Goal: Information Seeking & Learning: Learn about a topic

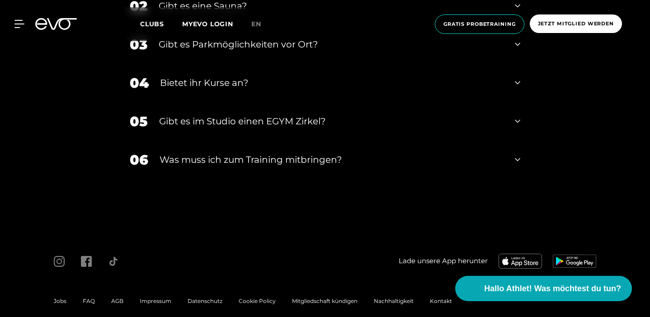
scroll to position [3012, 0]
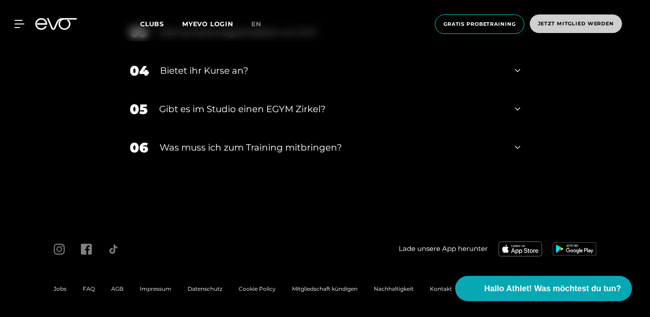
click at [558, 27] on span "Jetzt Mitglied werden" at bounding box center [576, 24] width 76 height 8
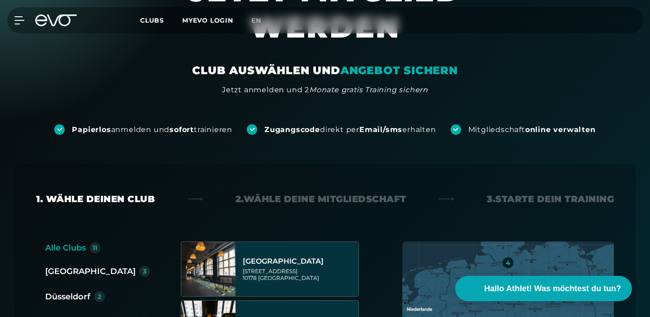
scroll to position [165, 0]
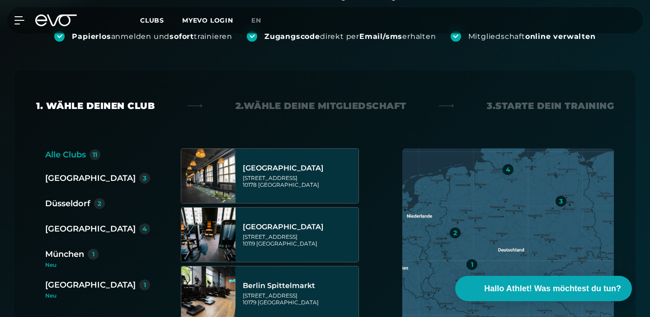
click at [71, 222] on div "[GEOGRAPHIC_DATA]" at bounding box center [90, 228] width 90 height 13
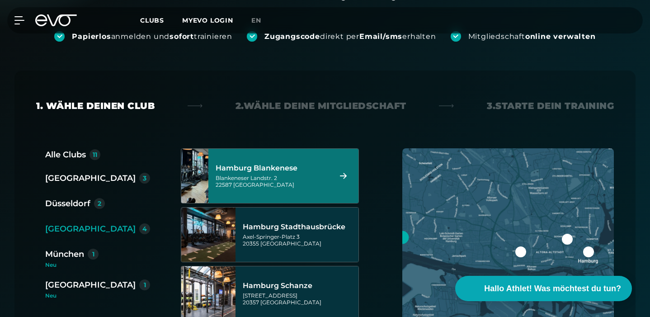
scroll to position [27, 0]
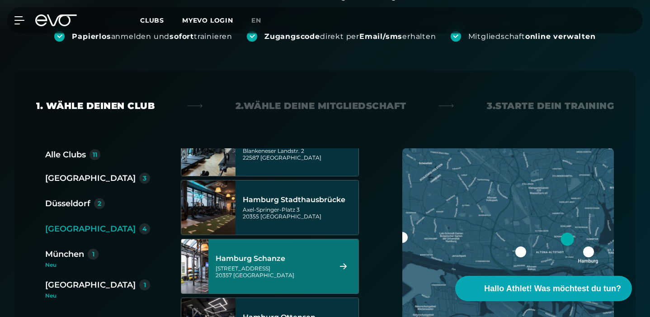
click at [285, 254] on div "Hamburg Schanze" at bounding box center [272, 258] width 113 height 9
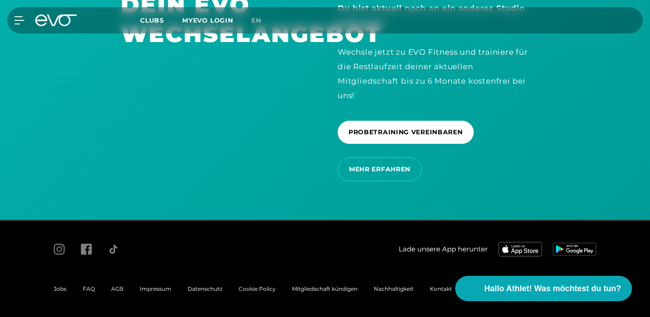
scroll to position [1194, 0]
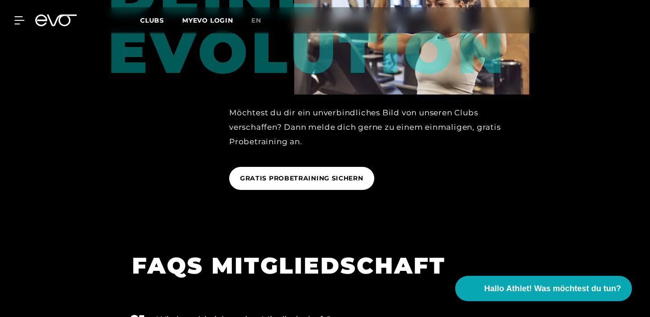
click at [156, 20] on span "Clubs" at bounding box center [152, 20] width 24 height 8
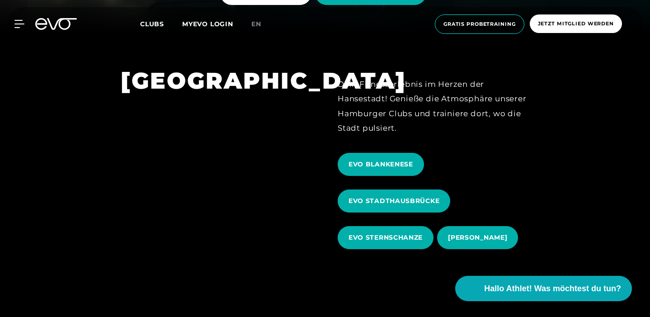
scroll to position [298, 0]
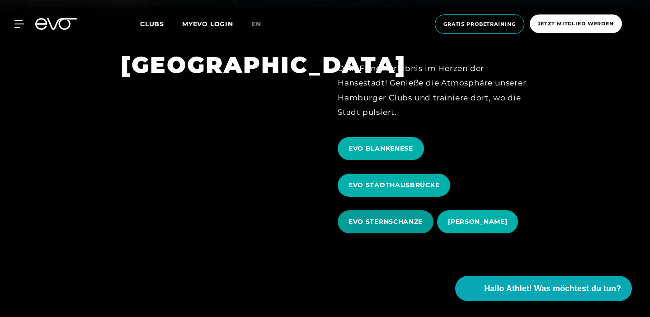
click at [353, 210] on span "EVO STERNSCHANZE" at bounding box center [386, 221] width 96 height 23
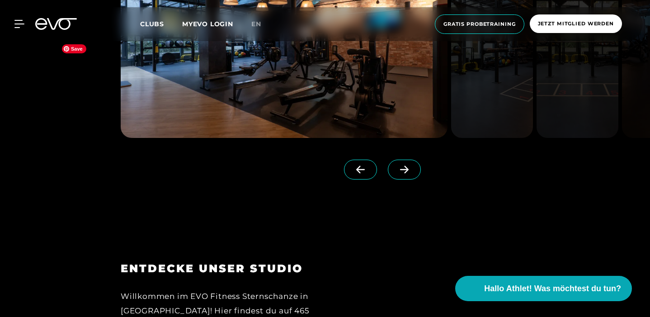
scroll to position [804, 0]
click at [420, 195] on link at bounding box center [406, 177] width 37 height 36
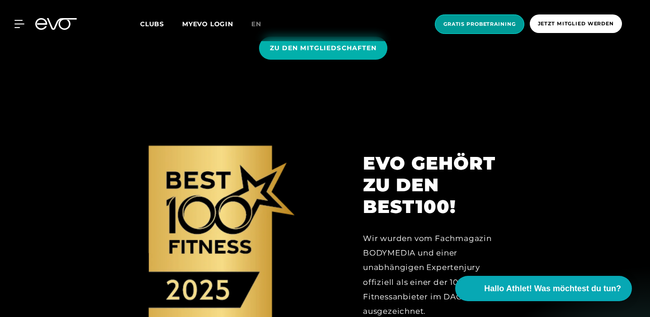
scroll to position [961, 0]
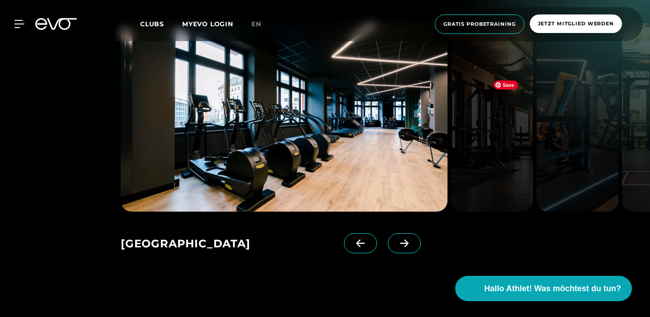
click at [533, 135] on img at bounding box center [492, 117] width 82 height 189
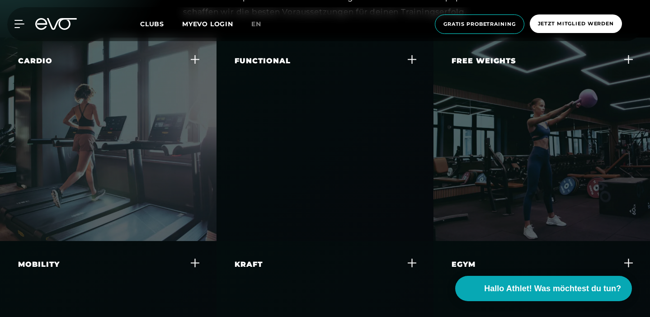
scroll to position [2206, 0]
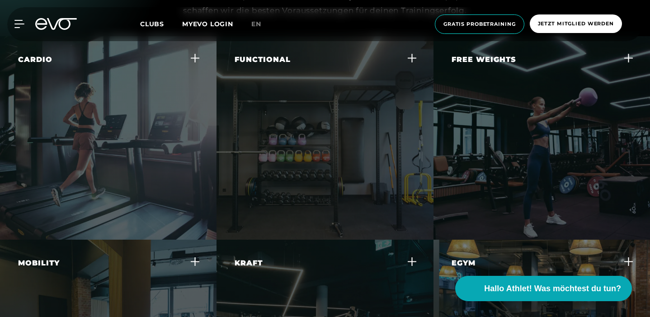
click at [178, 65] on div "Cardio" at bounding box center [102, 59] width 169 height 11
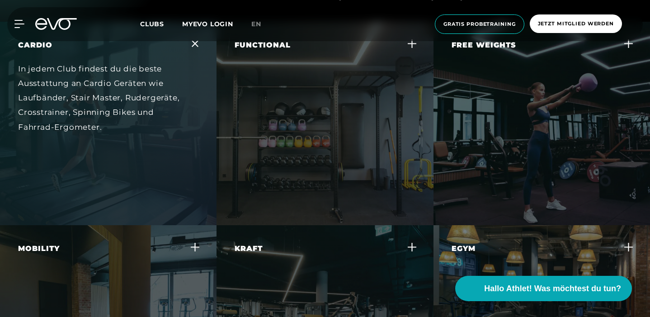
scroll to position [2221, 0]
click at [374, 115] on div "Functional Trainiere alltagsnahe Bewegungen und verbessere deine Körperbeherrsc…" at bounding box center [319, 77] width 169 height 76
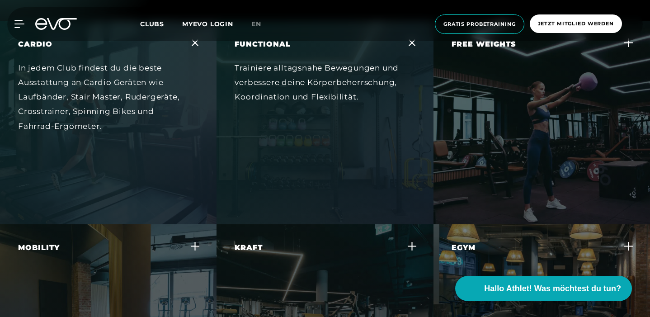
click at [620, 115] on div "Free Weights Baue gezielt Muskelmasse auf und verbessere deine Kraft und Stabil…" at bounding box center [536, 77] width 169 height 76
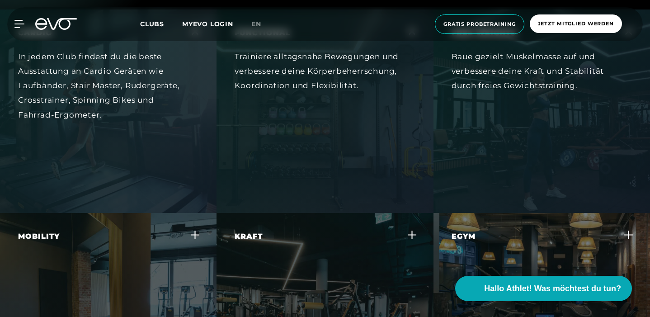
scroll to position [2517, 0]
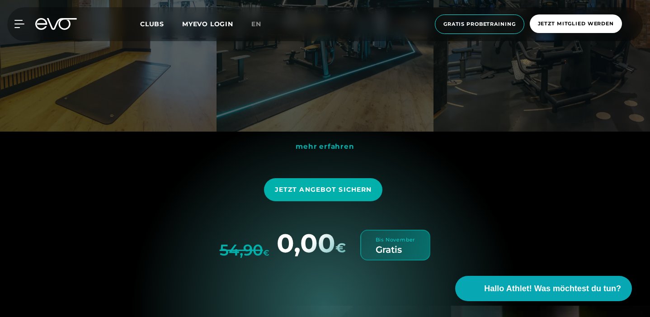
click at [620, 132] on div "Egym Erlebe ein smartes, effizientes Krafttraining, das sich individuell an dei…" at bounding box center [542, 29] width 217 height 203
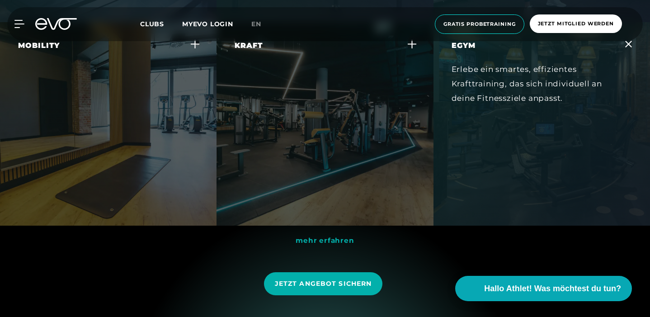
scroll to position [2422, 0]
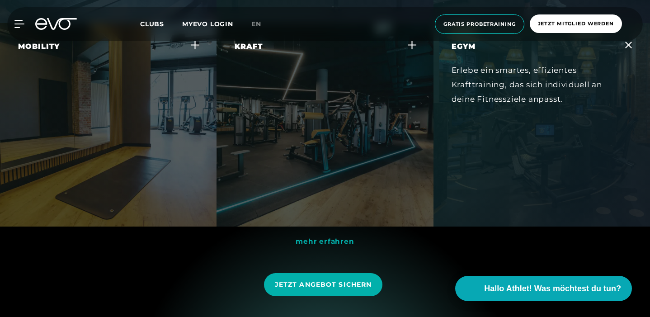
click at [390, 52] on div "Kraft" at bounding box center [319, 46] width 169 height 11
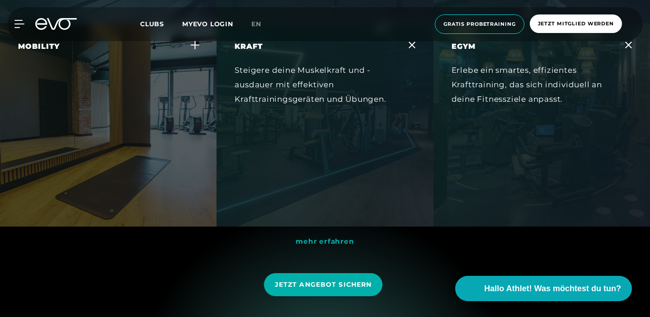
click at [139, 109] on div "Mobility Fördere deine Beweglichkeit und reduziere das Verletzungsrisiko durch …" at bounding box center [102, 79] width 169 height 76
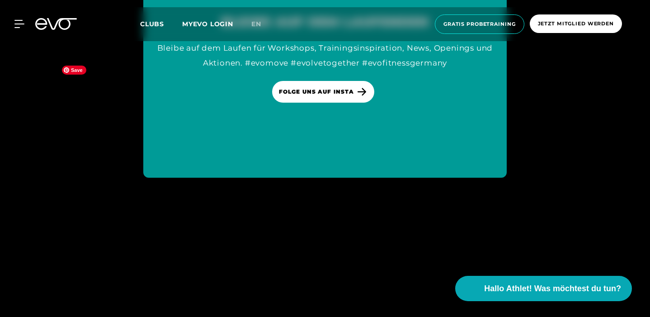
scroll to position [4884, 0]
